Goal: Information Seeking & Learning: Learn about a topic

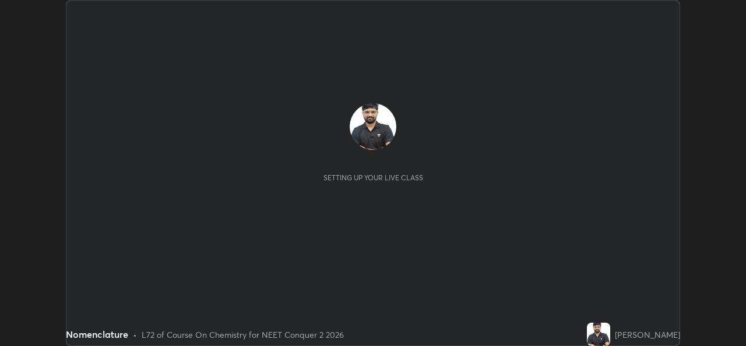
scroll to position [346, 746]
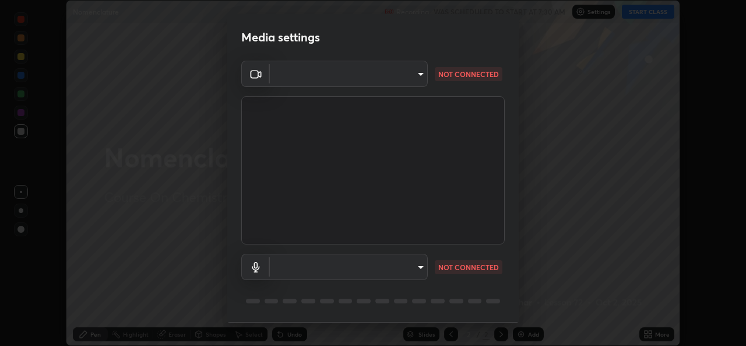
type input "49ae221ac10e7450fae1aa5d9d074b6745a4d7b76778b29691f85c0d3e1dda1d"
type input "communications"
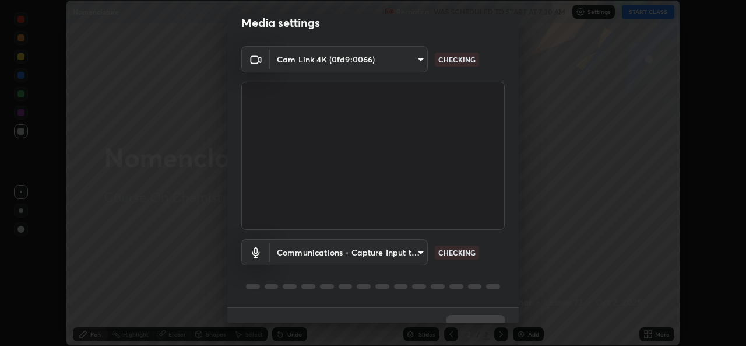
scroll to position [37, 0]
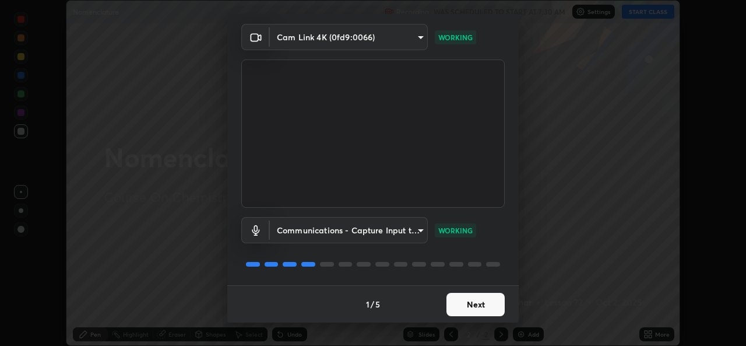
click at [465, 302] on button "Next" at bounding box center [476, 304] width 58 height 23
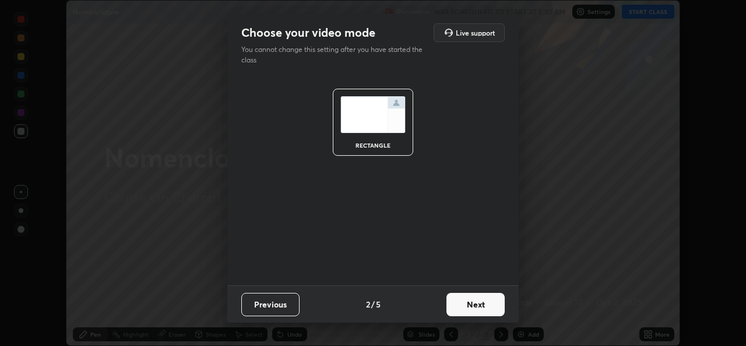
scroll to position [0, 0]
click at [465, 304] on button "Next" at bounding box center [476, 304] width 58 height 23
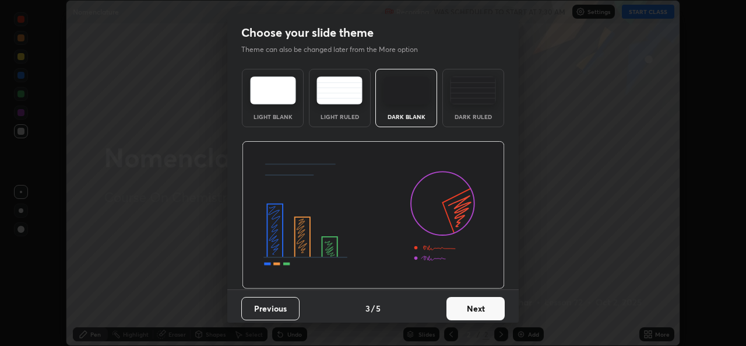
click at [463, 304] on button "Next" at bounding box center [476, 308] width 58 height 23
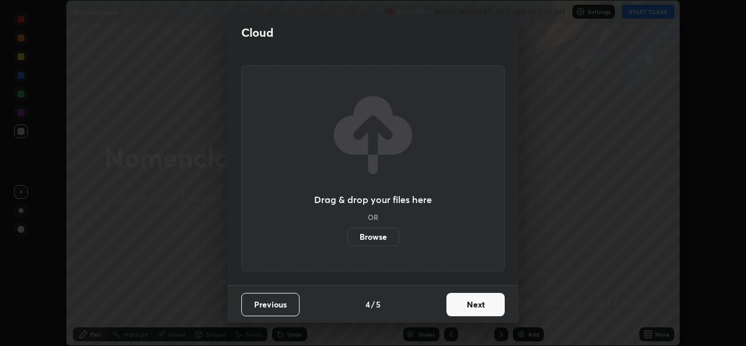
click at [463, 305] on button "Next" at bounding box center [476, 304] width 58 height 23
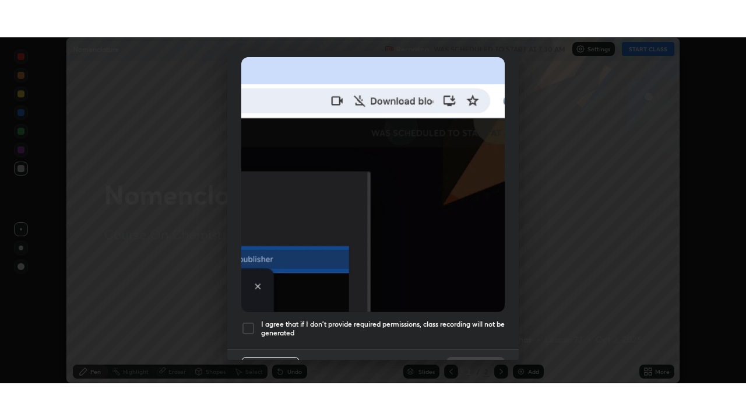
scroll to position [275, 0]
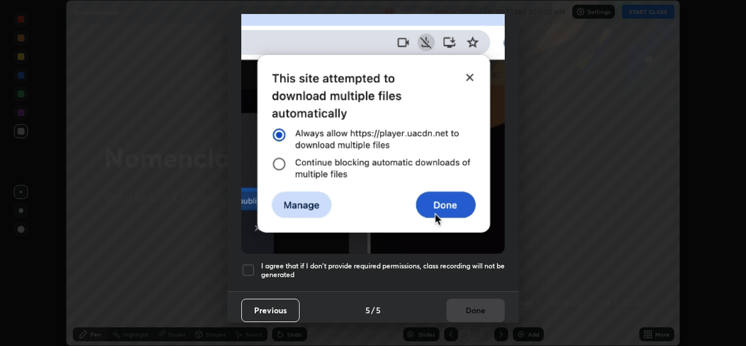
click at [254, 266] on div at bounding box center [248, 270] width 14 height 14
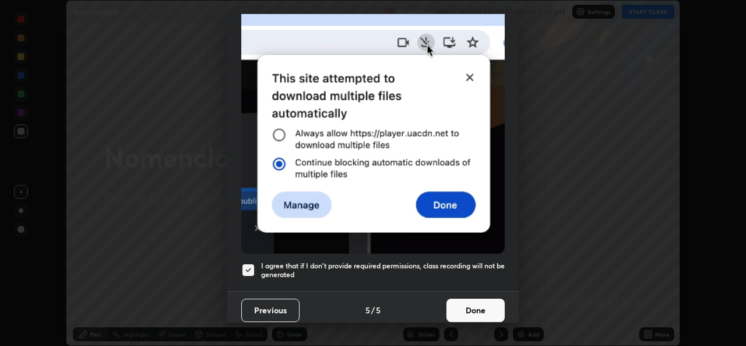
click at [459, 301] on button "Done" at bounding box center [476, 309] width 58 height 23
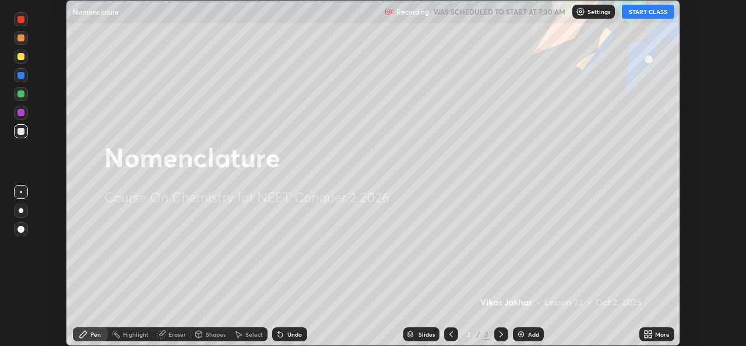
click at [642, 12] on button "START CLASS" at bounding box center [648, 12] width 52 height 14
click at [648, 334] on icon at bounding box center [648, 333] width 9 height 9
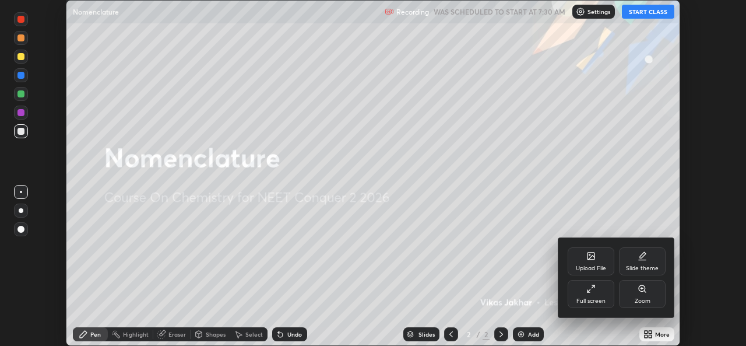
click at [603, 291] on div "Full screen" at bounding box center [591, 294] width 47 height 28
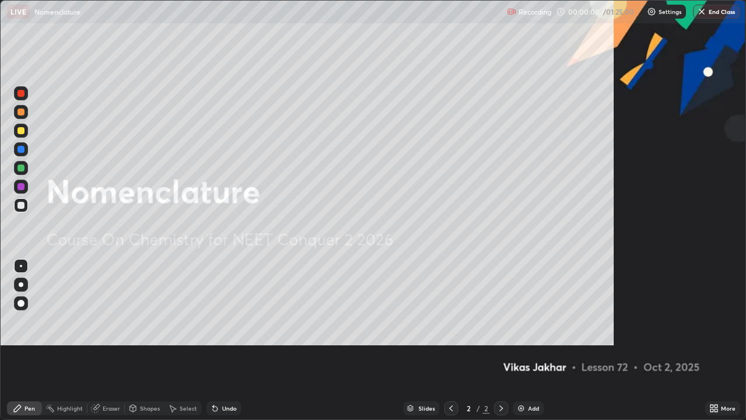
scroll to position [420, 746]
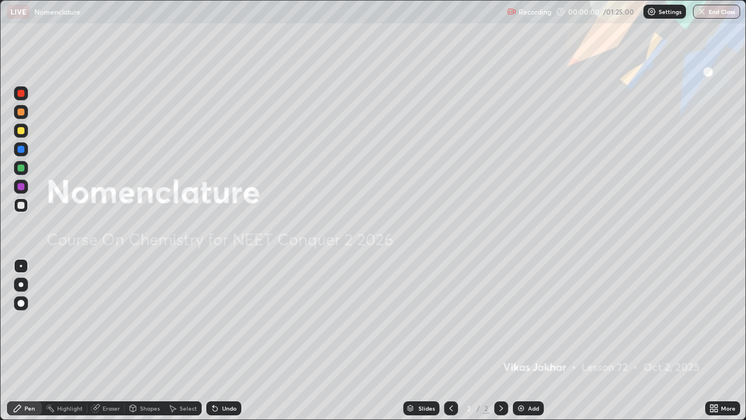
click at [532, 345] on div "Add" at bounding box center [533, 408] width 11 height 6
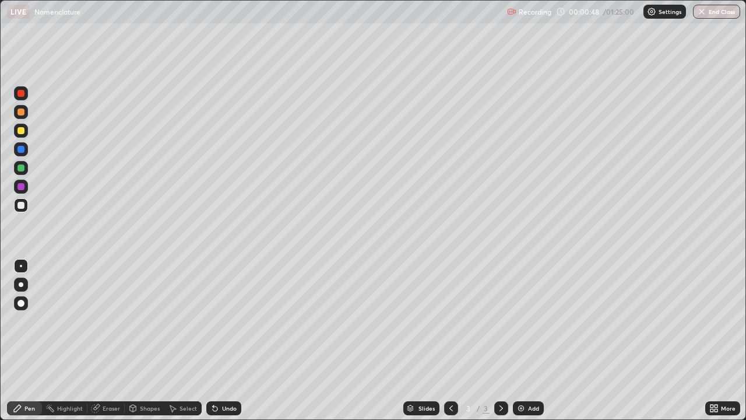
click at [21, 285] on div at bounding box center [21, 284] width 5 height 5
click at [521, 345] on img at bounding box center [521, 407] width 9 height 9
click at [20, 133] on div at bounding box center [20, 130] width 7 height 7
click at [116, 345] on div "Eraser" at bounding box center [111, 408] width 17 height 6
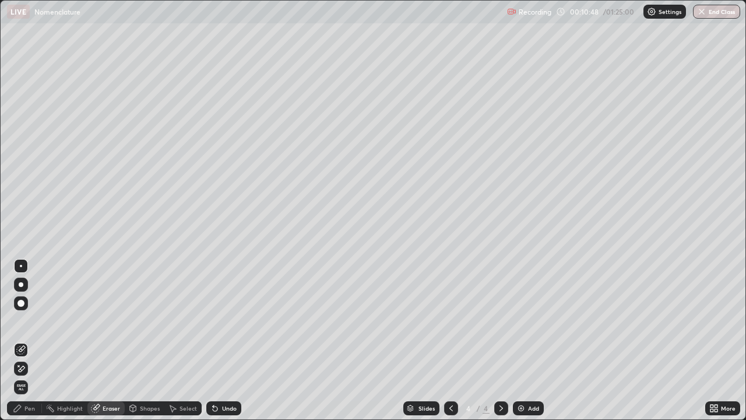
click at [27, 345] on div "Pen" at bounding box center [29, 408] width 10 height 6
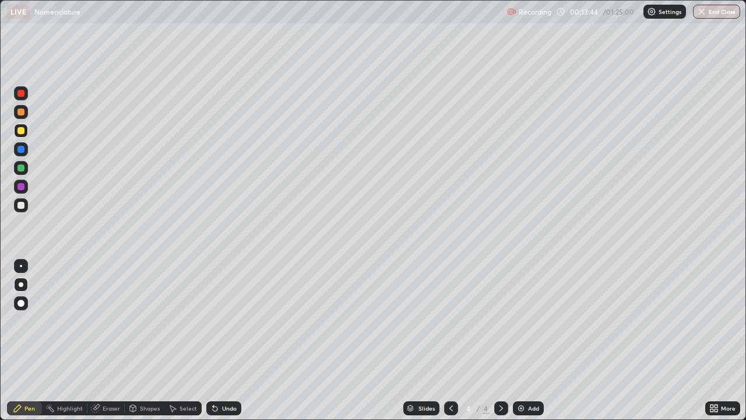
click at [524, 345] on img at bounding box center [521, 407] width 9 height 9
click at [22, 204] on div at bounding box center [20, 205] width 7 height 7
click at [18, 114] on div at bounding box center [20, 111] width 7 height 7
click at [104, 345] on div "Eraser" at bounding box center [111, 408] width 17 height 6
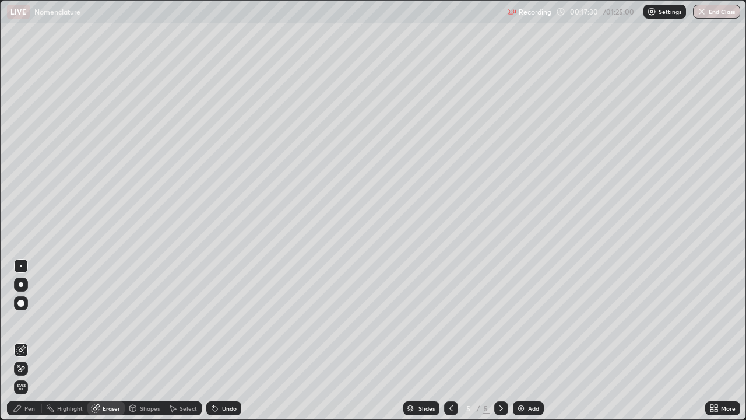
click at [30, 345] on div "Pen" at bounding box center [29, 408] width 10 height 6
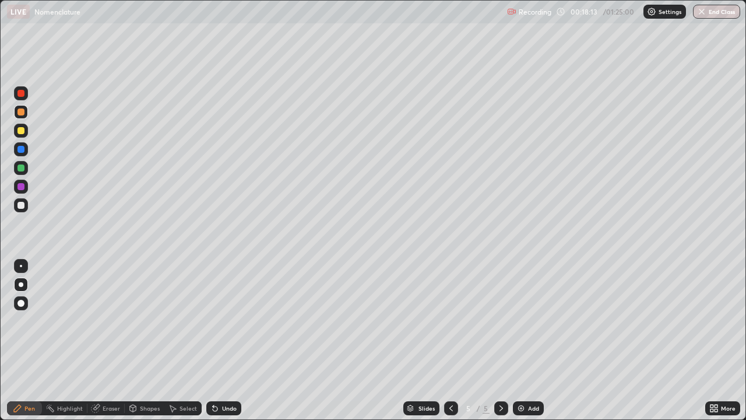
click at [20, 206] on div at bounding box center [20, 205] width 7 height 7
click at [113, 345] on div "Eraser" at bounding box center [111, 408] width 17 height 6
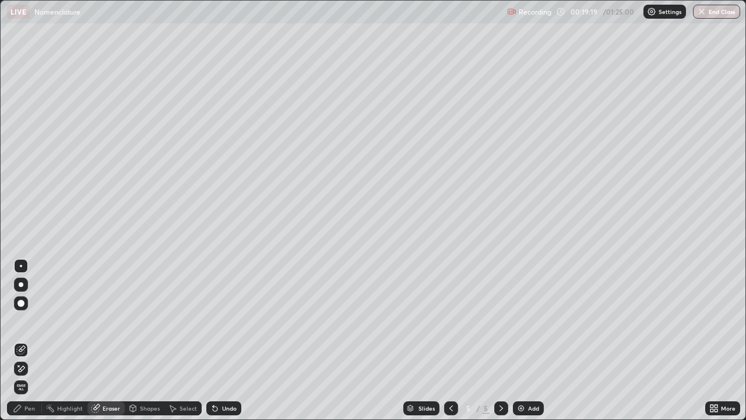
click at [31, 345] on div "Pen" at bounding box center [29, 408] width 10 height 6
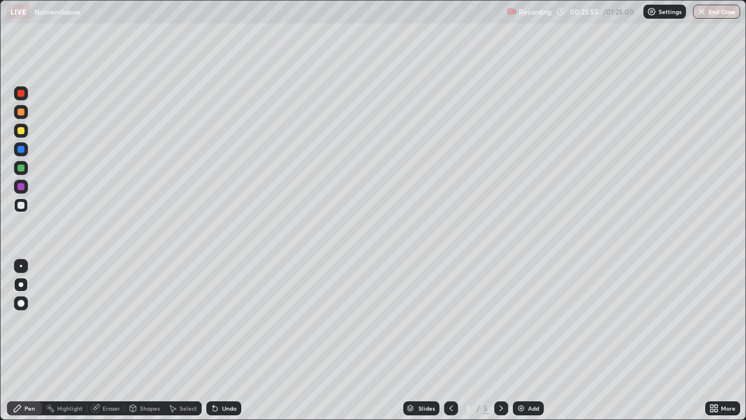
click at [521, 345] on img at bounding box center [521, 407] width 9 height 9
click at [23, 131] on div at bounding box center [20, 130] width 7 height 7
click at [22, 286] on div at bounding box center [21, 284] width 5 height 5
click at [20, 208] on div at bounding box center [20, 205] width 7 height 7
click at [523, 345] on img at bounding box center [521, 407] width 9 height 9
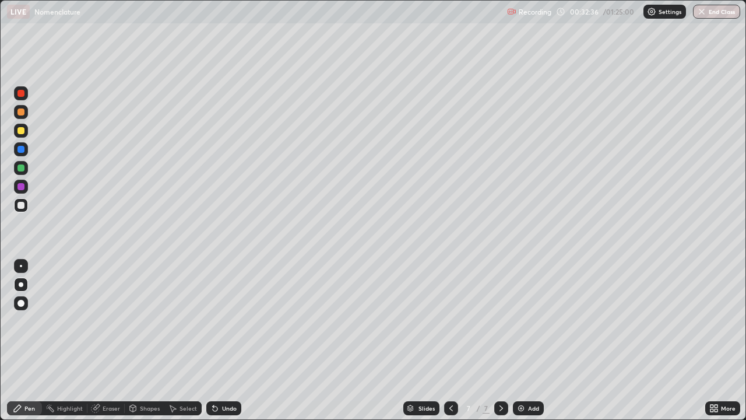
click at [22, 131] on div at bounding box center [20, 130] width 7 height 7
click at [22, 206] on div at bounding box center [20, 205] width 7 height 7
click at [109, 345] on div "Eraser" at bounding box center [111, 408] width 17 height 6
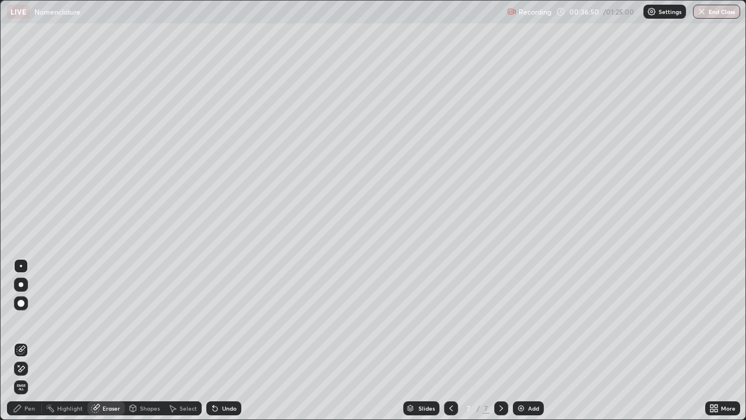
click at [22, 345] on div "Pen" at bounding box center [24, 408] width 35 height 14
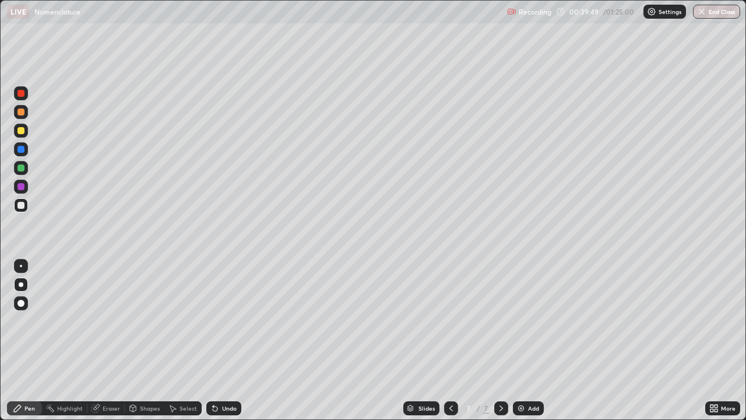
click at [522, 345] on img at bounding box center [521, 407] width 9 height 9
click at [99, 345] on icon at bounding box center [95, 407] width 9 height 9
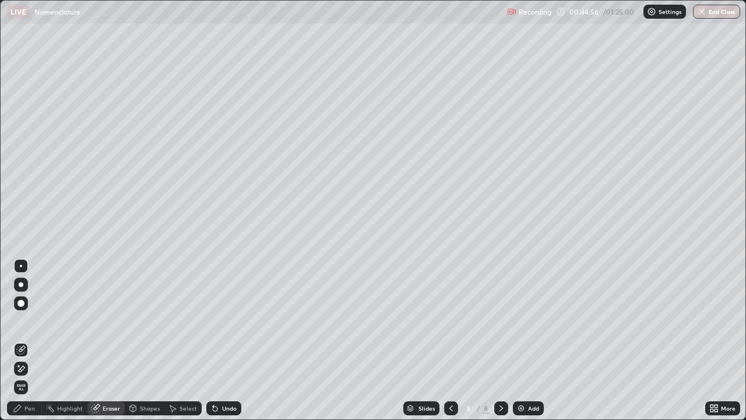
click at [29, 345] on div "Pen" at bounding box center [29, 408] width 10 height 6
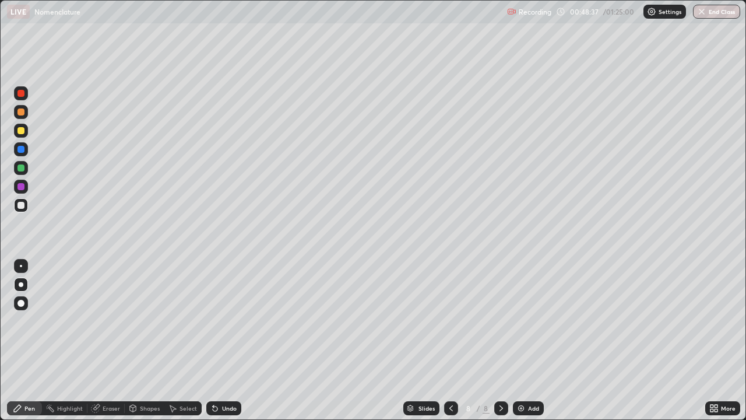
click at [519, 345] on img at bounding box center [521, 407] width 9 height 9
click at [22, 131] on div at bounding box center [20, 130] width 7 height 7
click at [26, 207] on div at bounding box center [21, 205] width 14 height 14
click at [21, 135] on div at bounding box center [21, 131] width 14 height 14
click at [521, 345] on img at bounding box center [521, 407] width 9 height 9
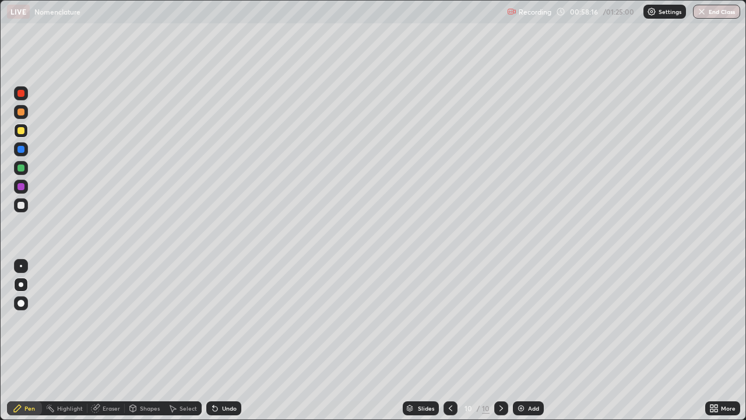
click at [22, 204] on div at bounding box center [20, 205] width 7 height 7
click at [19, 127] on div at bounding box center [20, 130] width 7 height 7
